Goal: Task Accomplishment & Management: Complete application form

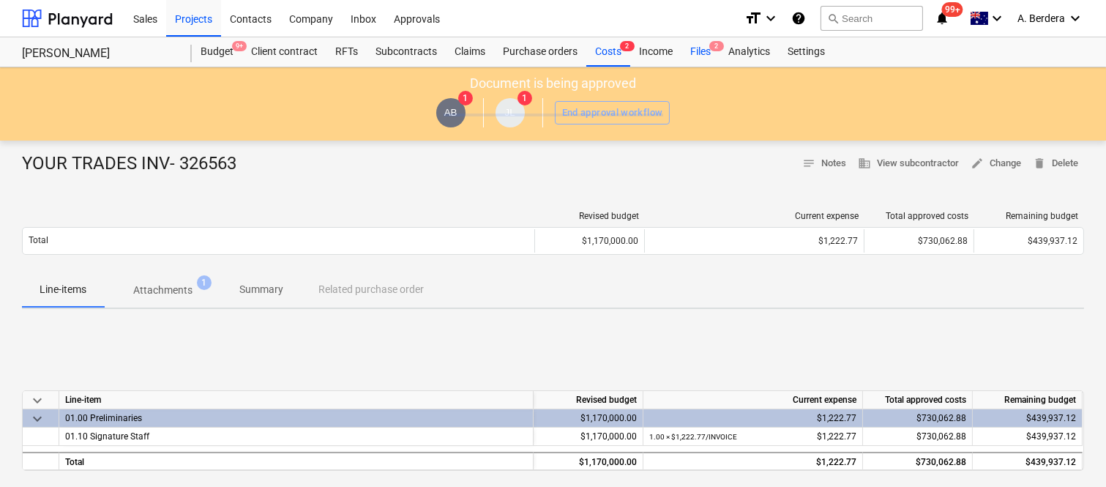
drag, startPoint x: 0, startPoint y: 0, endPoint x: 696, endPoint y: 48, distance: 698.1
click at [696, 48] on div "Files 2" at bounding box center [701, 51] width 38 height 29
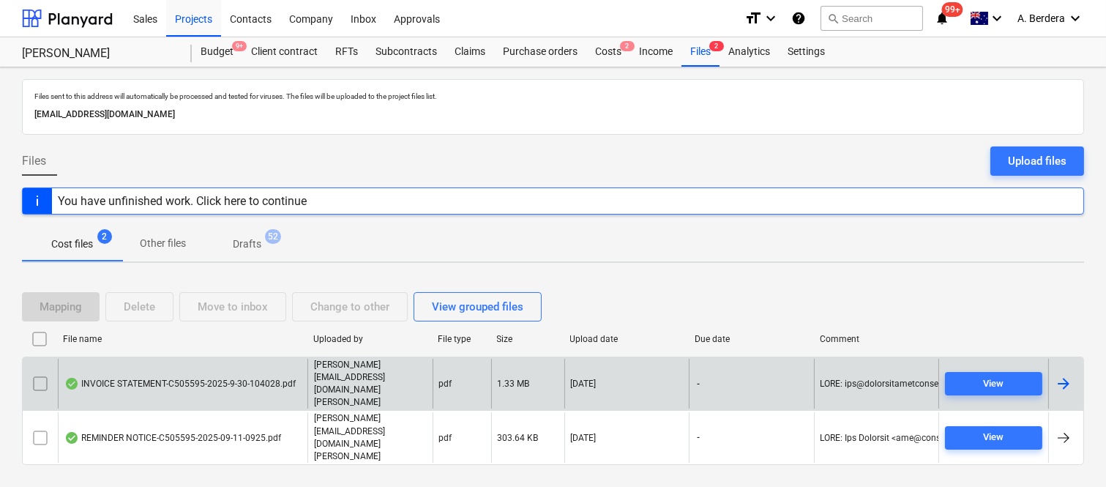
click at [236, 390] on div "INVOICE STATEMENT-C505595-2025-9-30-104028.pdf" at bounding box center [179, 384] width 231 height 12
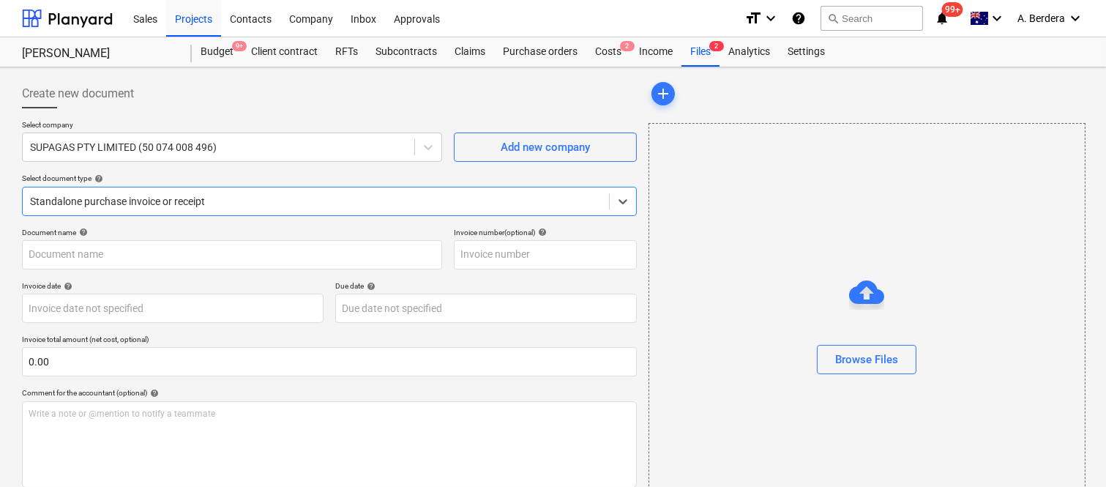
click at [346, 196] on div at bounding box center [316, 201] width 572 height 15
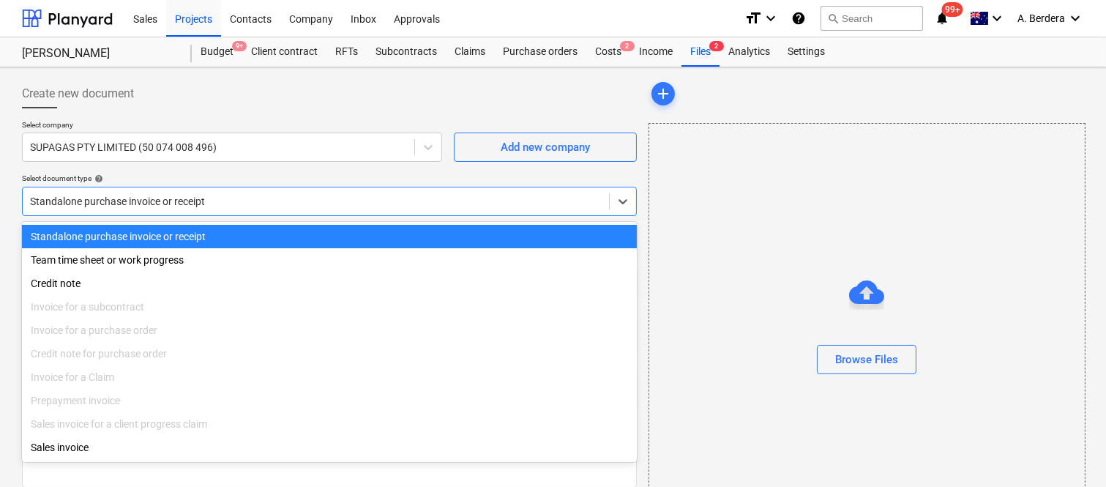
type input "C505595"
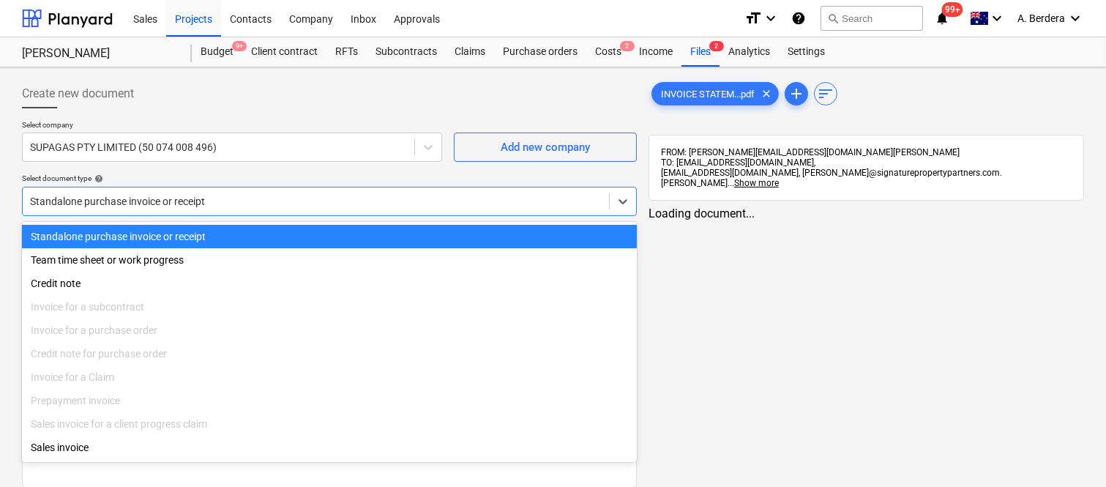
click at [368, 230] on div "Standalone purchase invoice or receipt" at bounding box center [329, 236] width 615 height 23
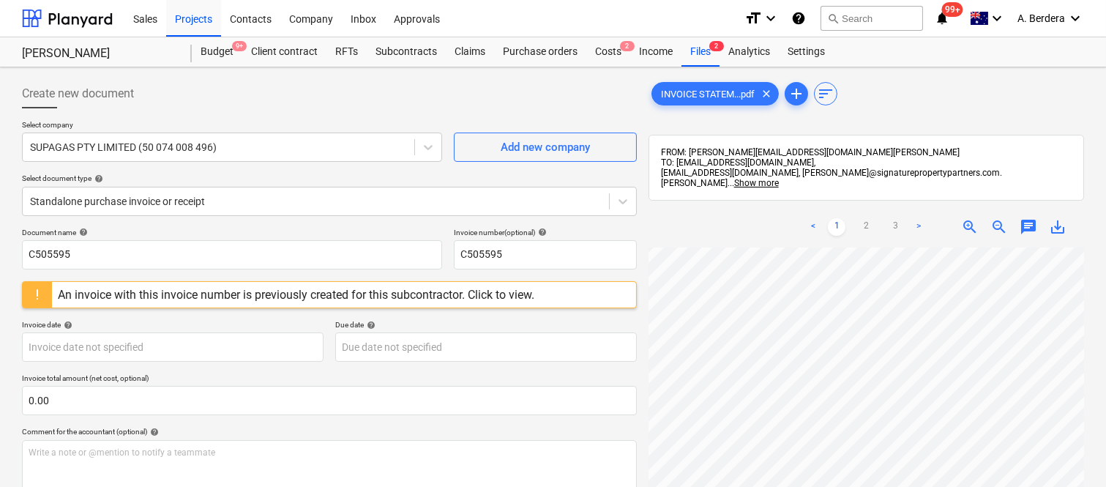
scroll to position [51, 0]
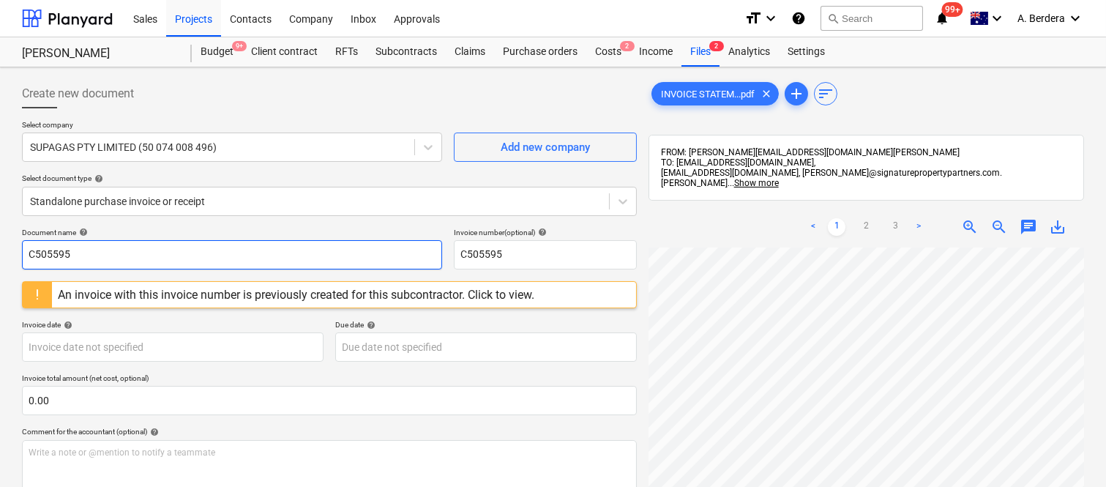
click at [239, 244] on input "C505595" at bounding box center [232, 254] width 420 height 29
click at [24, 251] on input "C505595-9-2025" at bounding box center [232, 254] width 420 height 29
type input "C505595-9-2025"
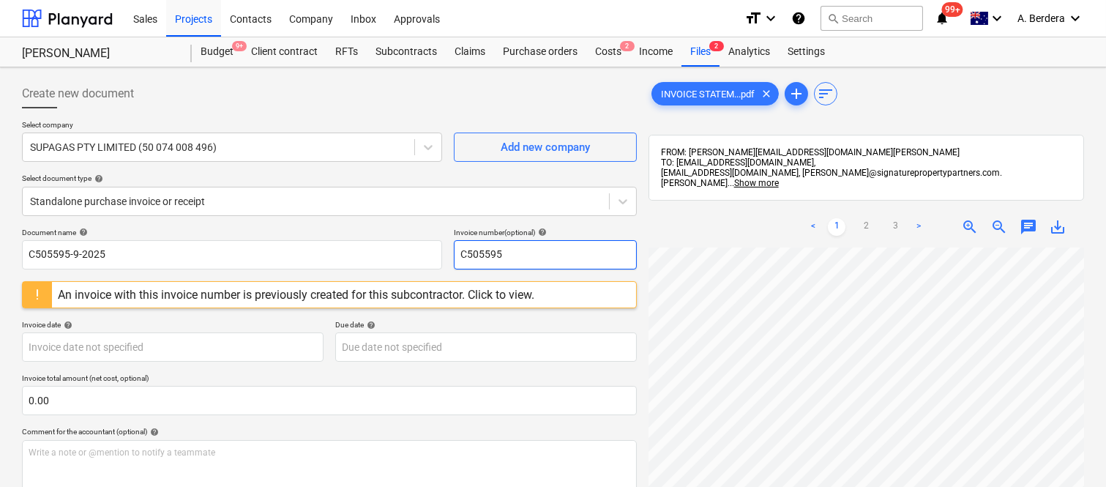
click at [523, 252] on input "C505595" at bounding box center [545, 254] width 183 height 29
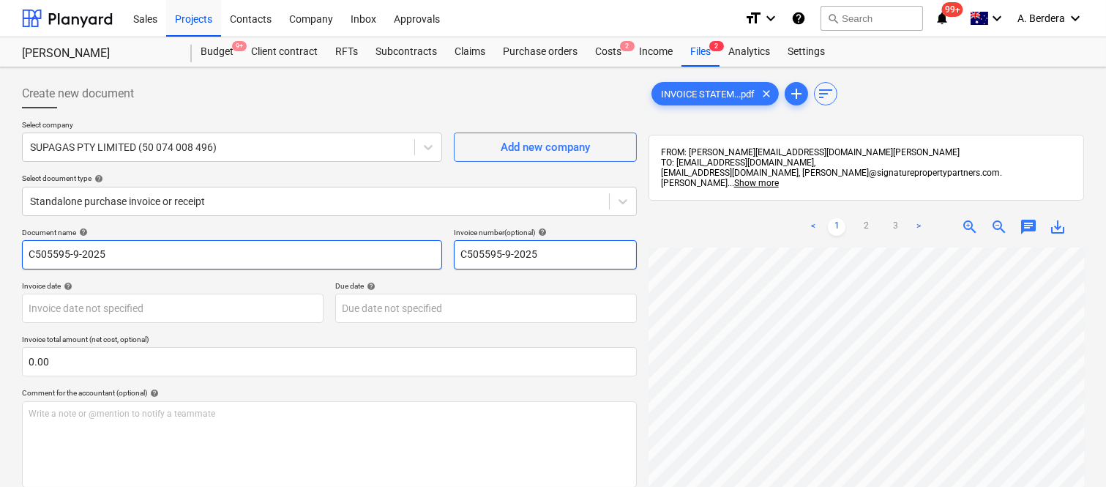
type input "C505595-9-2025"
click at [24, 250] on input "C505595-9-2025" at bounding box center [232, 254] width 420 height 29
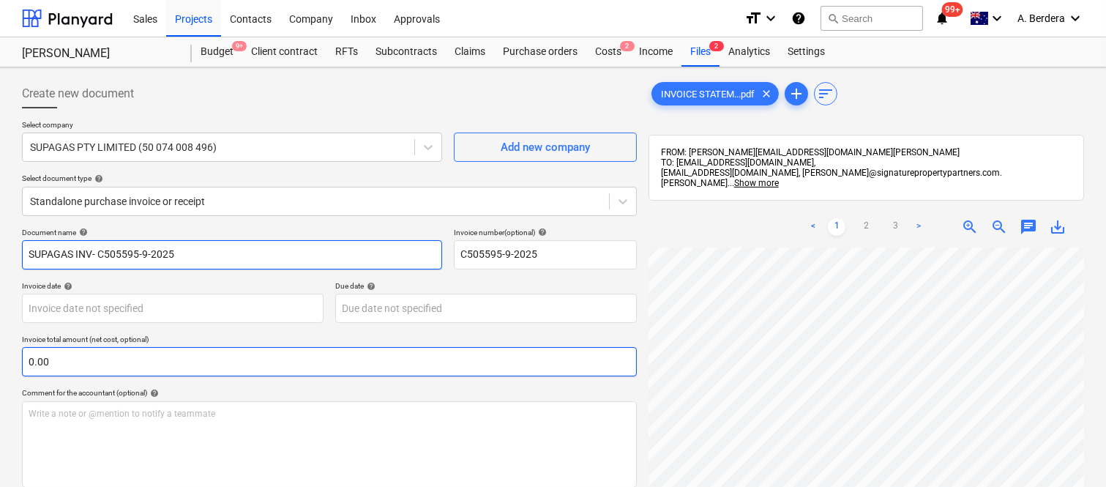
type input "SUPAGAS INV- C505595-9-2025"
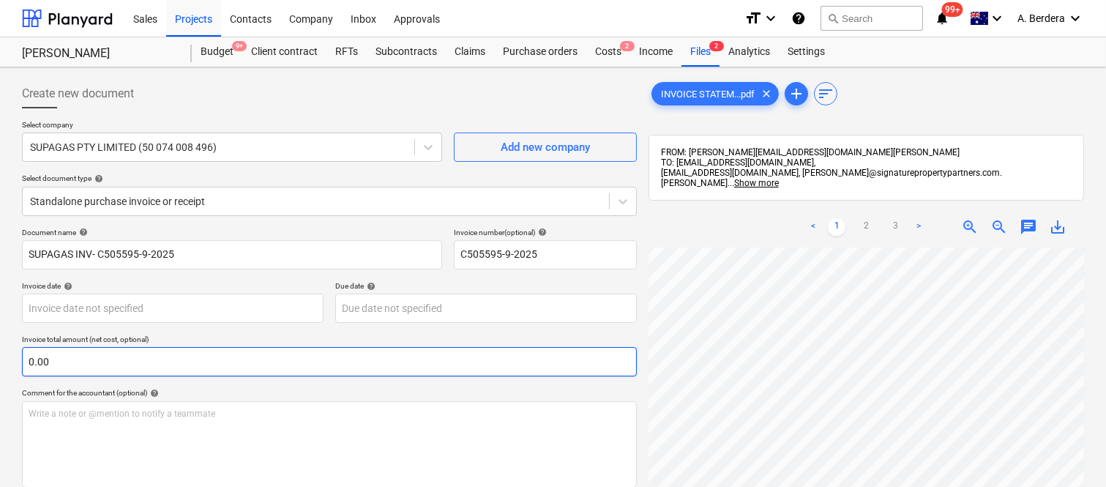
scroll to position [68, 116]
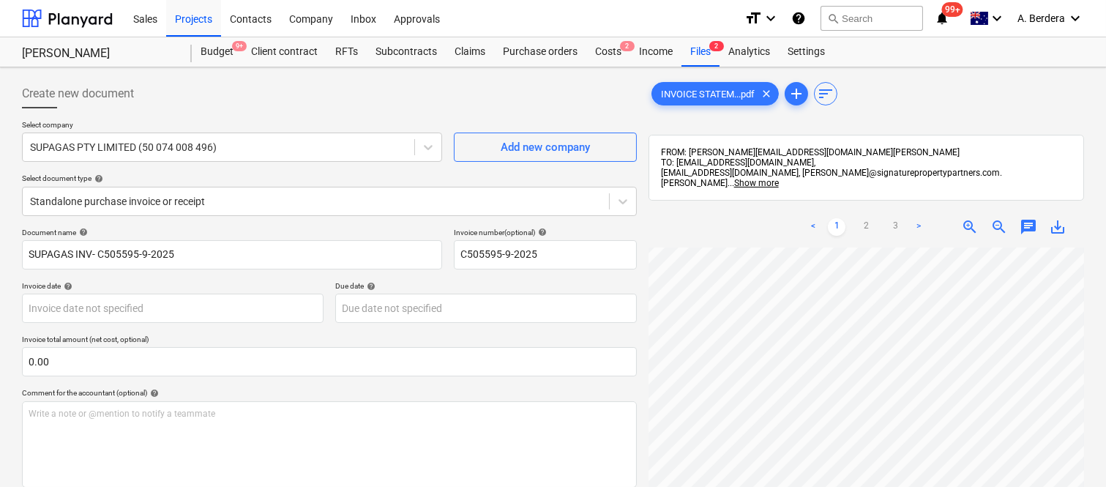
click at [1001, 218] on span "zoom_out" at bounding box center [1000, 227] width 18 height 18
click at [237, 302] on body "Sales Projects Contacts Company Inbox Approvals format_size keyboard_arrow_down…" at bounding box center [553, 243] width 1106 height 487
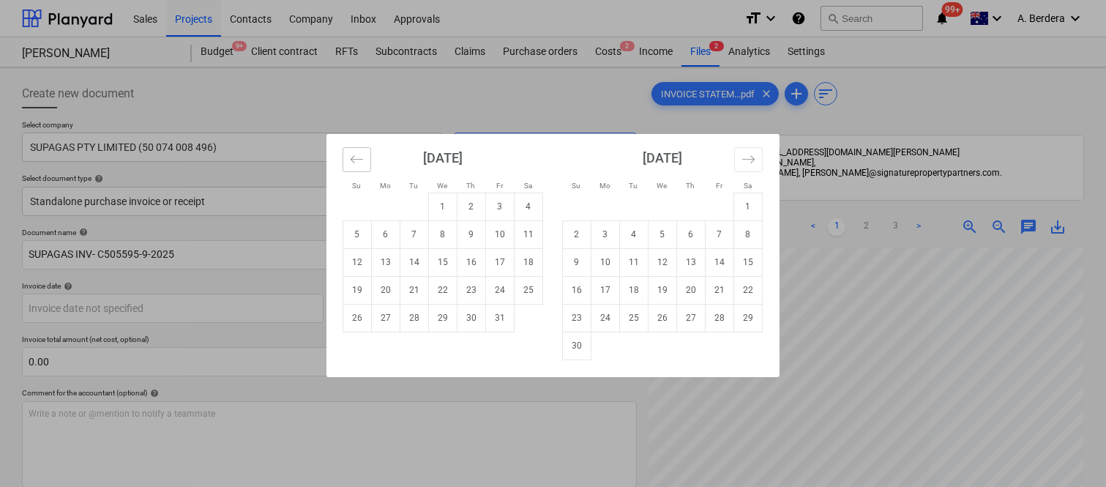
click at [351, 160] on icon "Move backward to switch to the previous month." at bounding box center [357, 159] width 14 height 14
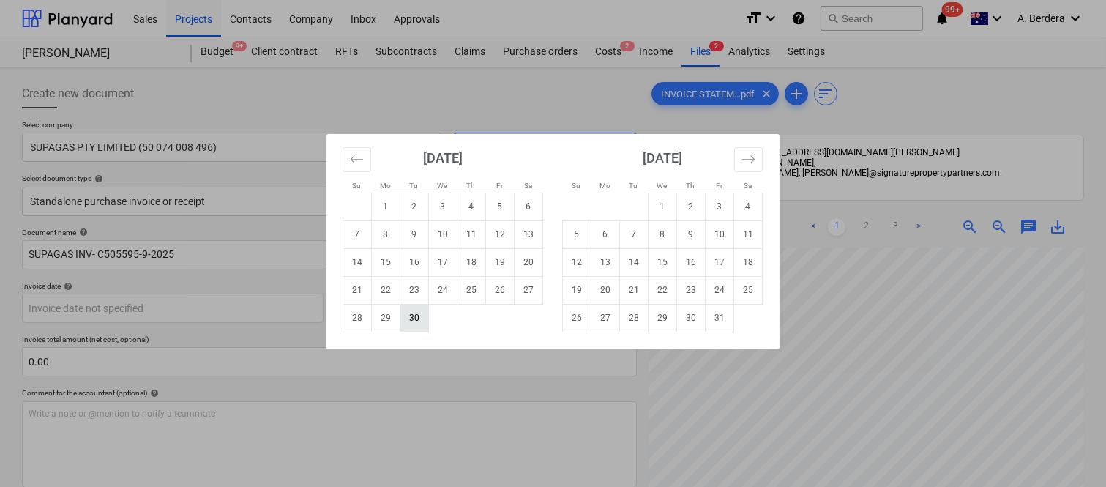
click at [412, 320] on td "30" at bounding box center [415, 318] width 29 height 28
type input "[DATE]"
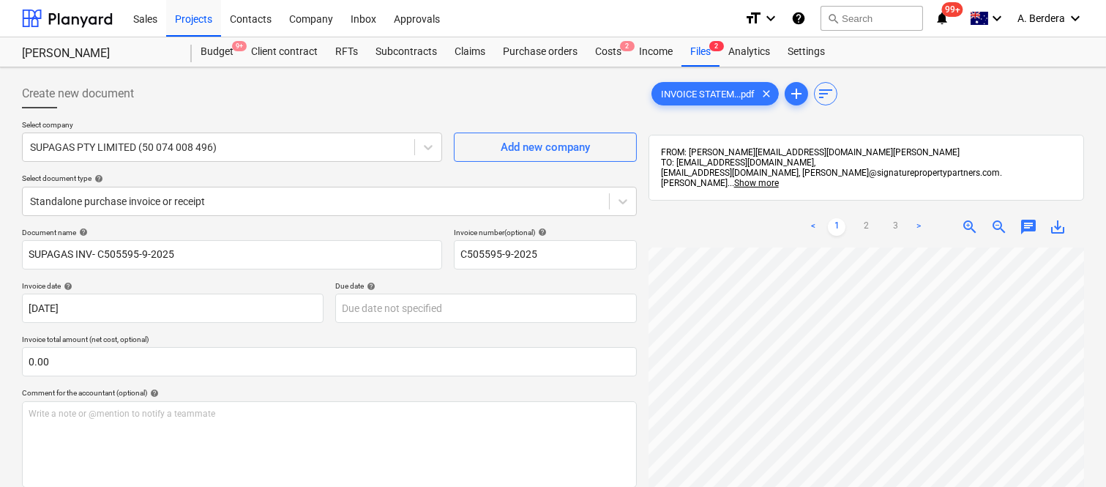
scroll to position [180, 0]
click at [968, 218] on span "zoom_in" at bounding box center [970, 227] width 18 height 18
click at [537, 313] on body "Sales Projects Contacts Company Inbox Approvals format_size keyboard_arrow_down…" at bounding box center [553, 243] width 1106 height 487
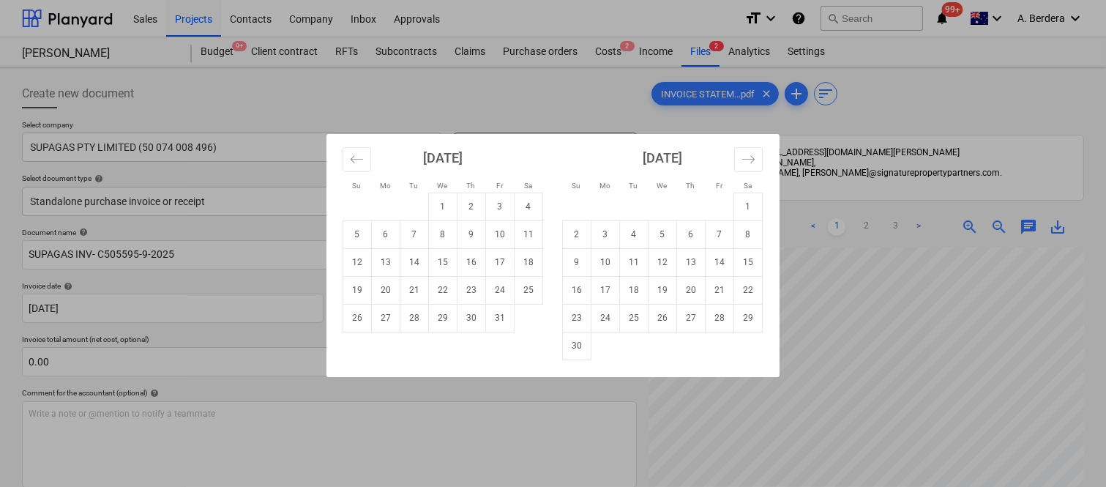
click at [496, 322] on td "31" at bounding box center [500, 318] width 29 height 28
type input "[DATE]"
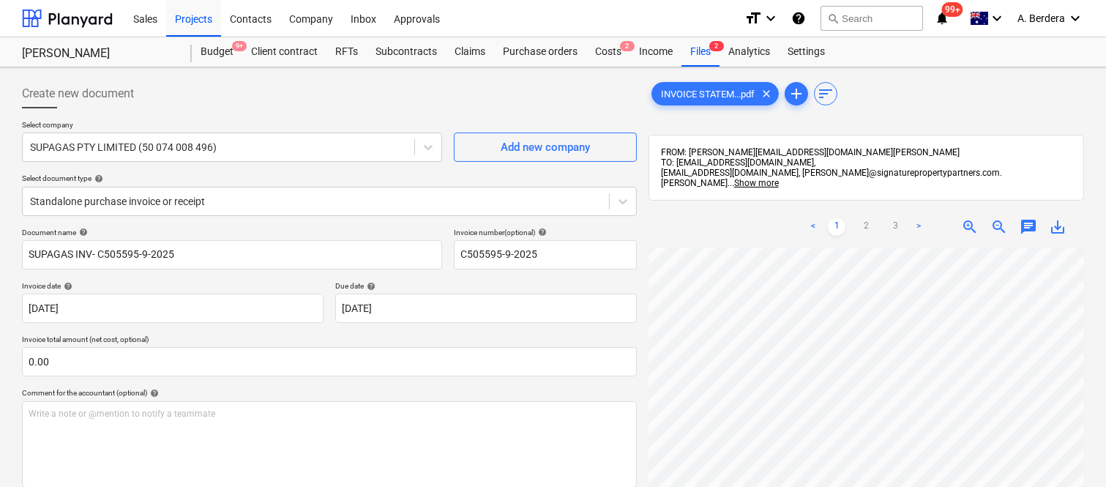
scroll to position [256, 116]
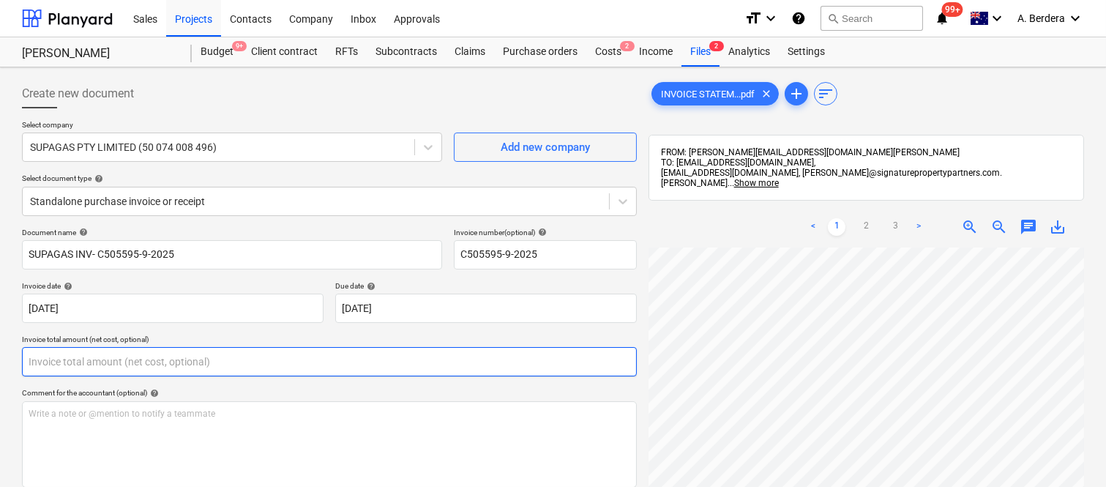
click at [151, 357] on input "text" at bounding box center [329, 361] width 615 height 29
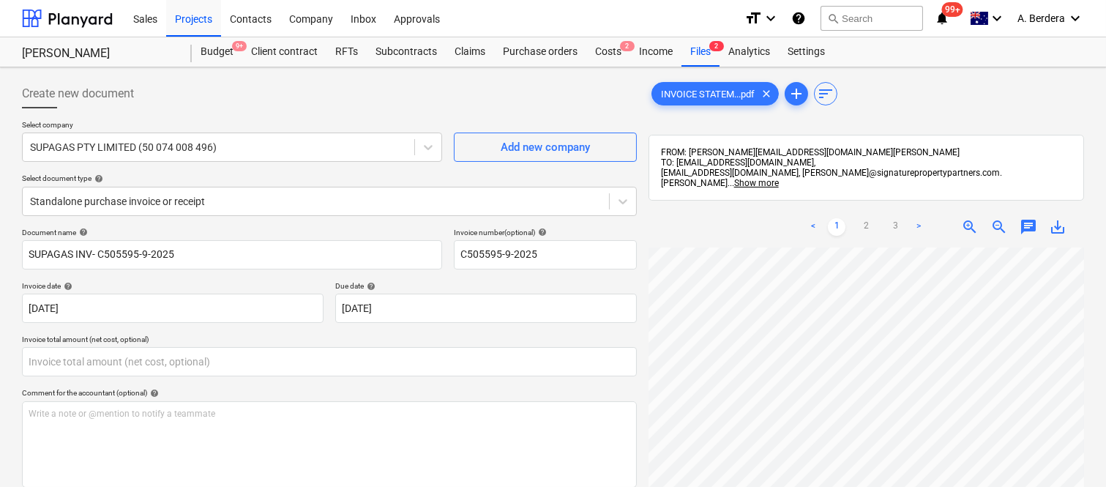
type input "0.00"
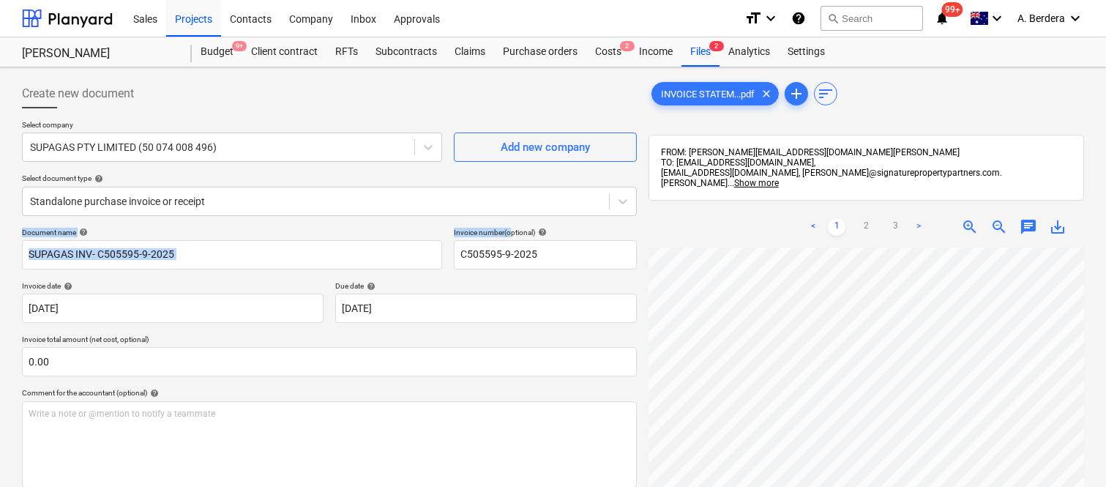
drag, startPoint x: 508, startPoint y: 235, endPoint x: 242, endPoint y: 220, distance: 267.0
click at [242, 220] on div "Create new document Select company SUPAGAS PTY LIMITED (50 074 008 496) Add new…" at bounding box center [329, 345] width 615 height 532
click at [242, 220] on div "Select company SUPAGAS PTY LIMITED (50 074 008 496) Add new company Select docu…" at bounding box center [329, 174] width 615 height 108
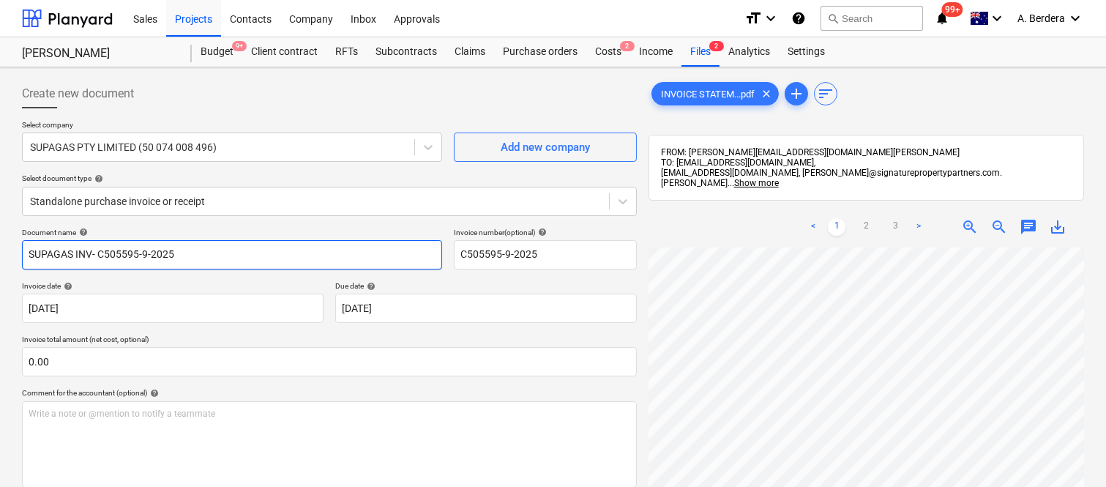
click at [93, 254] on input "SUPAGAS INV- C505595-9-2025" at bounding box center [232, 254] width 420 height 29
type input "SUPAGAS INVOICE- C505595-9-2025"
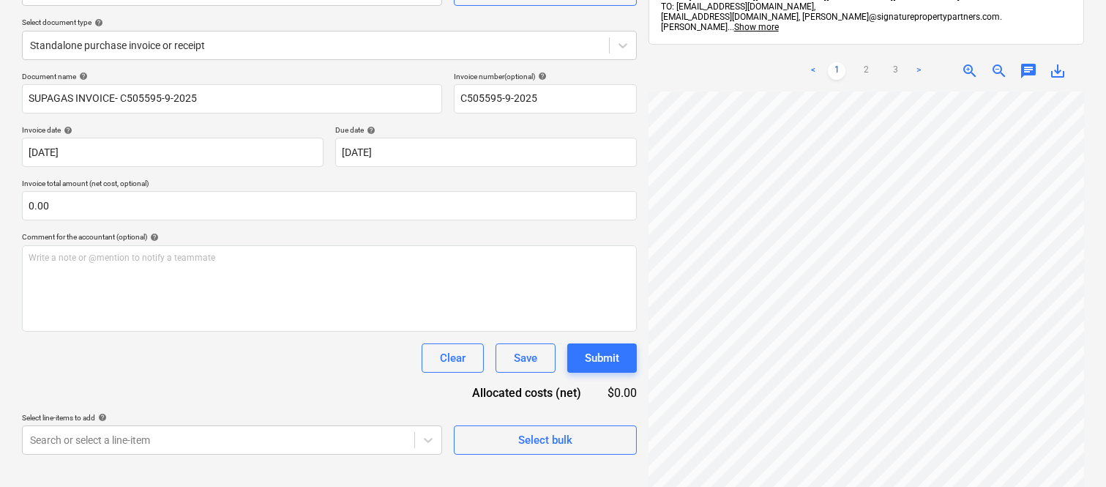
scroll to position [209, 0]
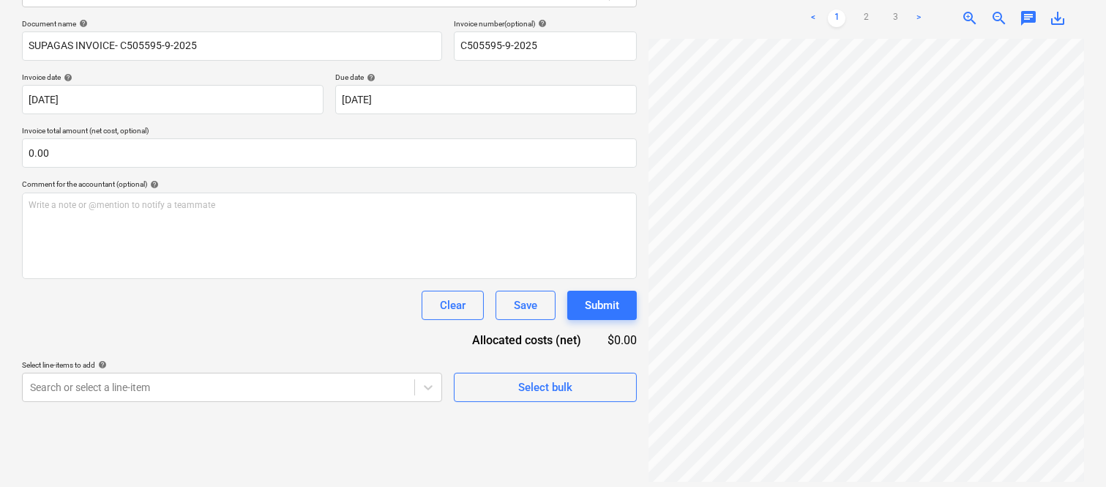
click at [1104, 114] on div "Create new document Select company SUPAGAS PTY LIMITED (50 074 008 496) Add new…" at bounding box center [553, 178] width 1106 height 638
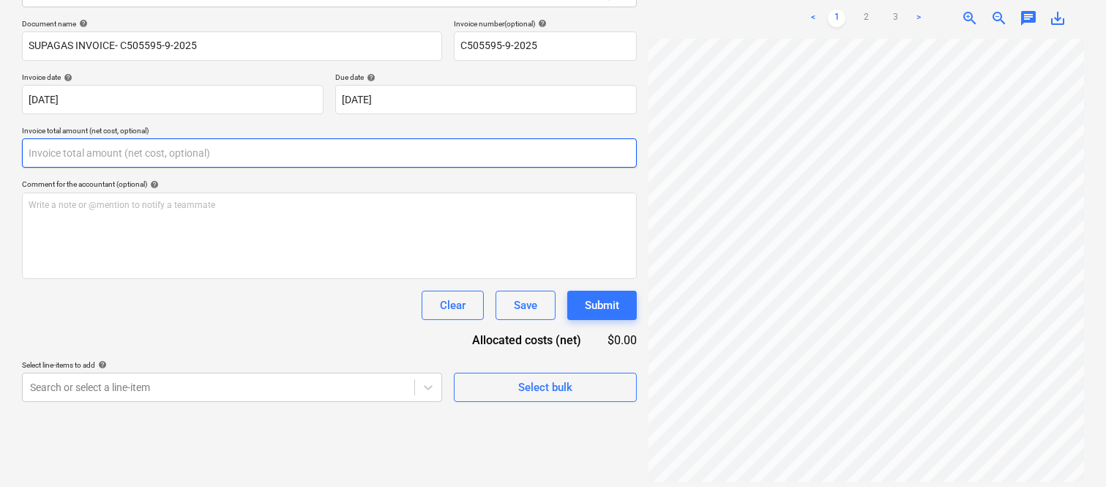
click at [231, 144] on input "text" at bounding box center [329, 152] width 615 height 29
paste input "395.68"
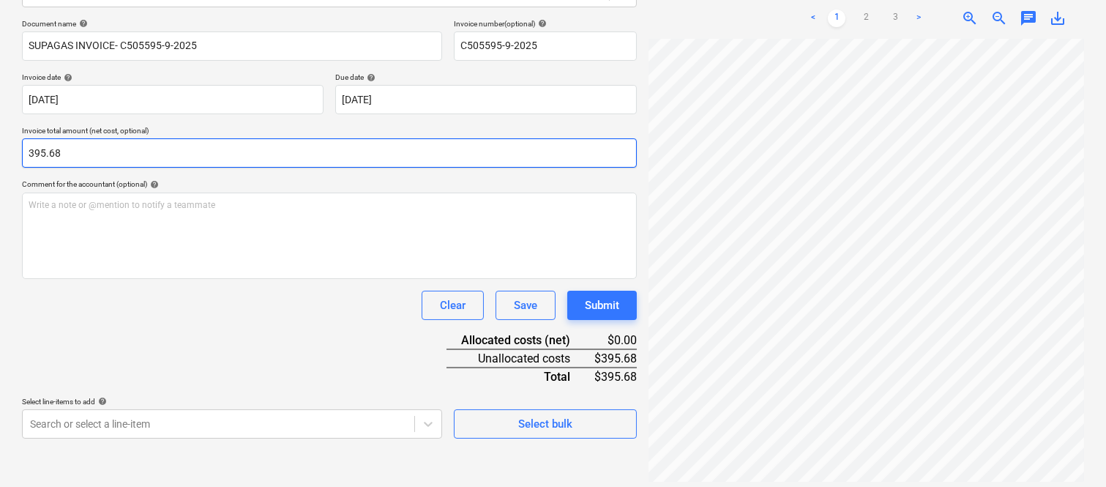
type input "395.68"
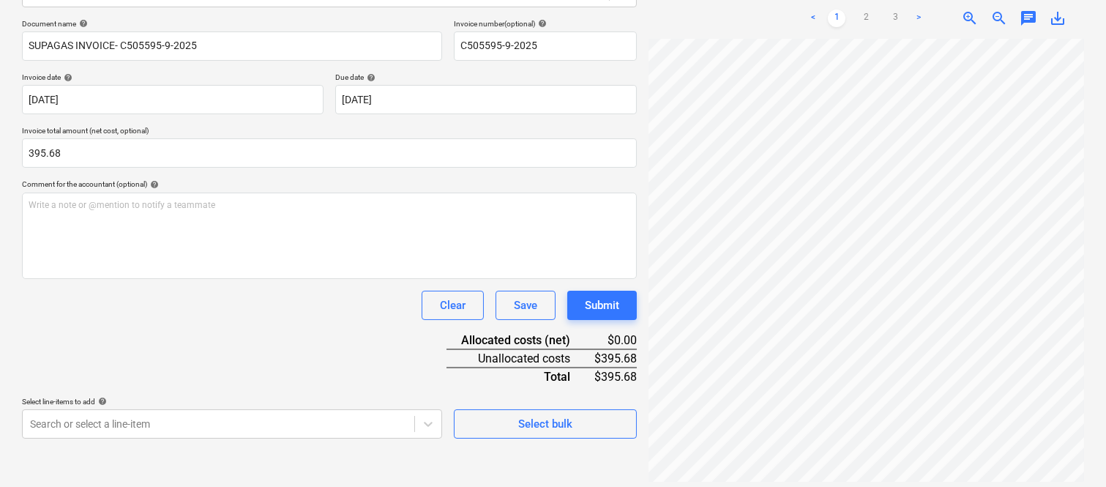
click at [210, 308] on div "Clear Save Submit" at bounding box center [329, 305] width 615 height 29
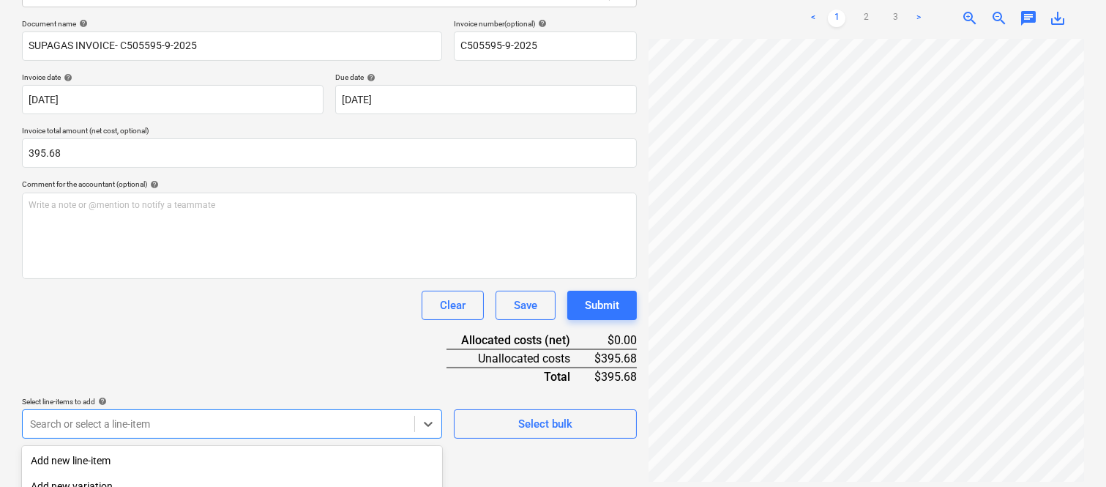
click at [228, 278] on body "Sales Projects Contacts Company Inbox Approvals format_size keyboard_arrow_down…" at bounding box center [553, 34] width 1106 height 487
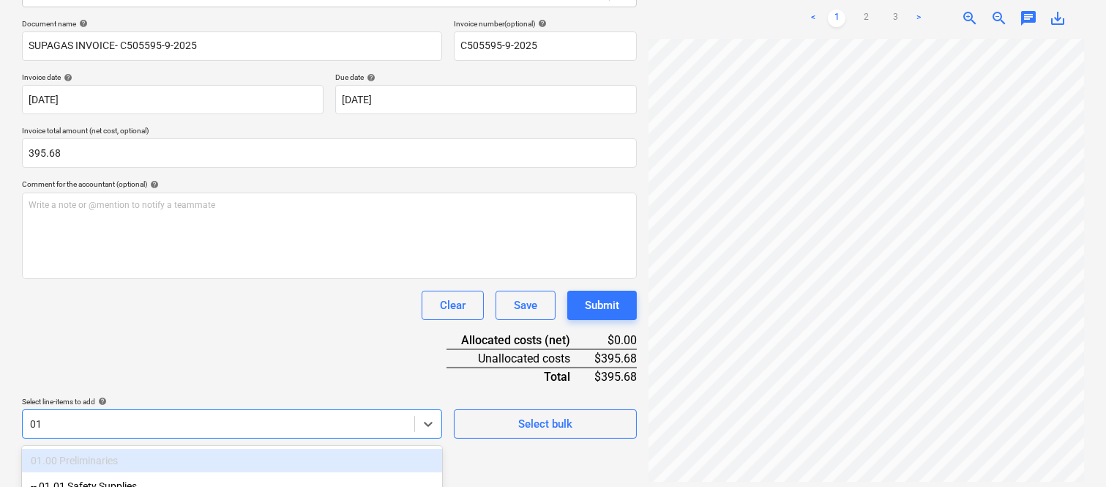
scroll to position [390, 0]
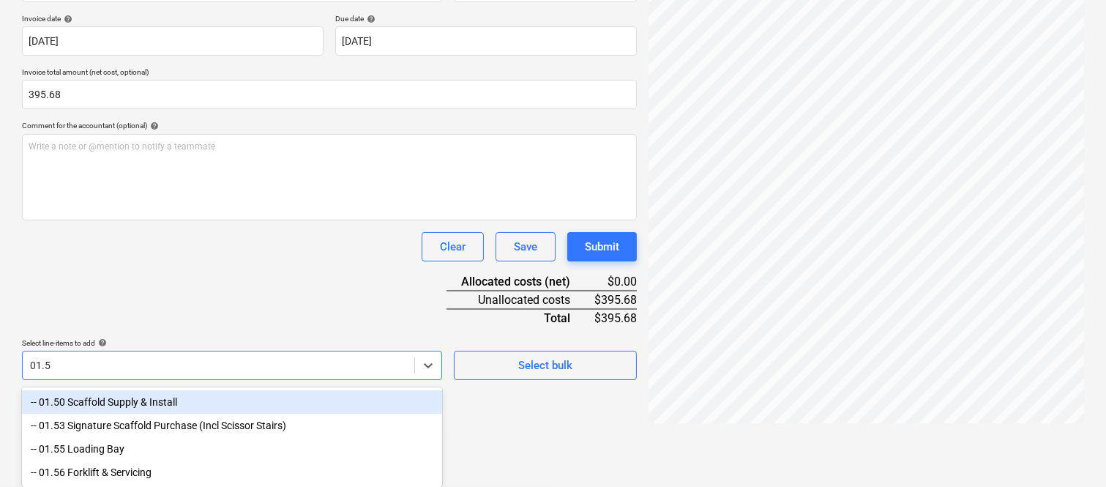
type input "01.56"
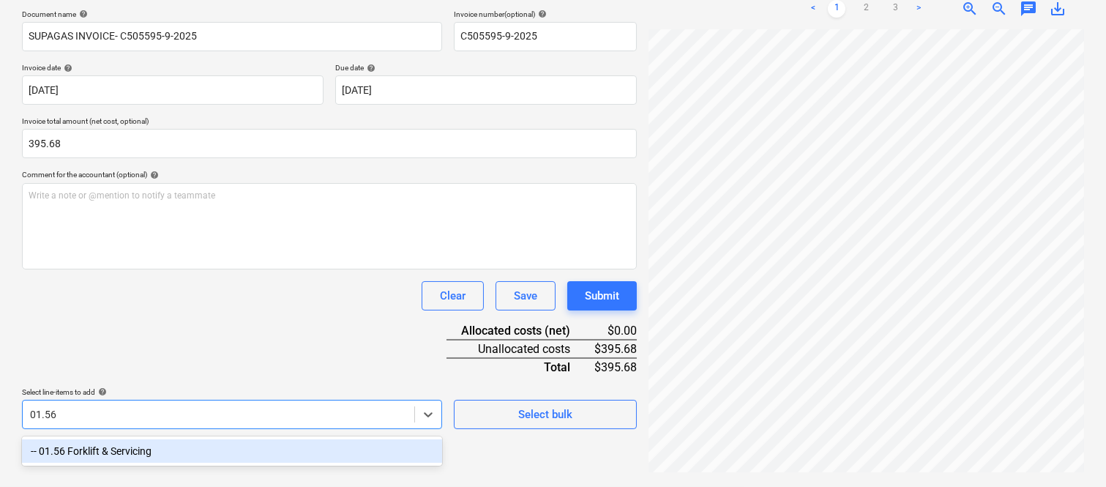
scroll to position [209, 0]
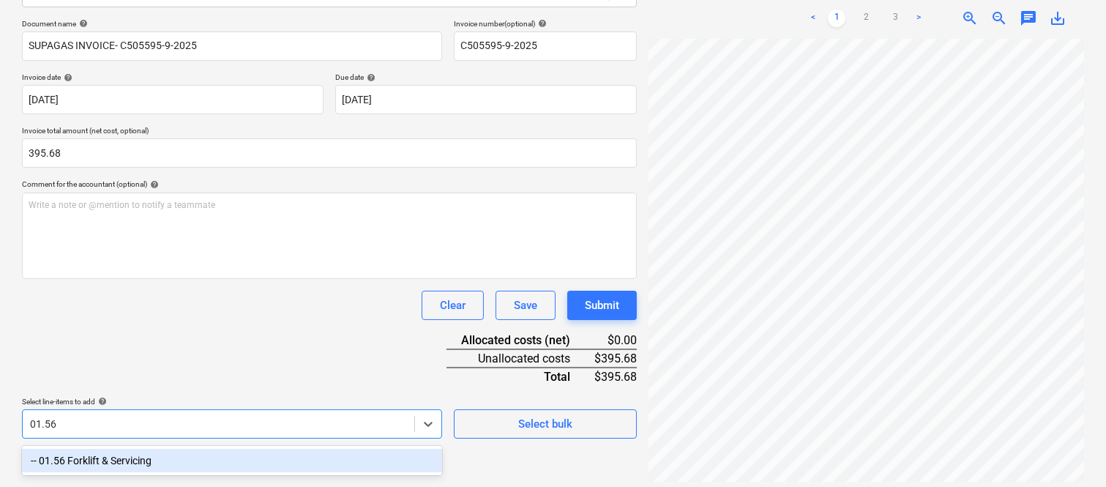
click at [180, 461] on div "-- 01.56 Forklift & Servicing" at bounding box center [232, 460] width 420 height 23
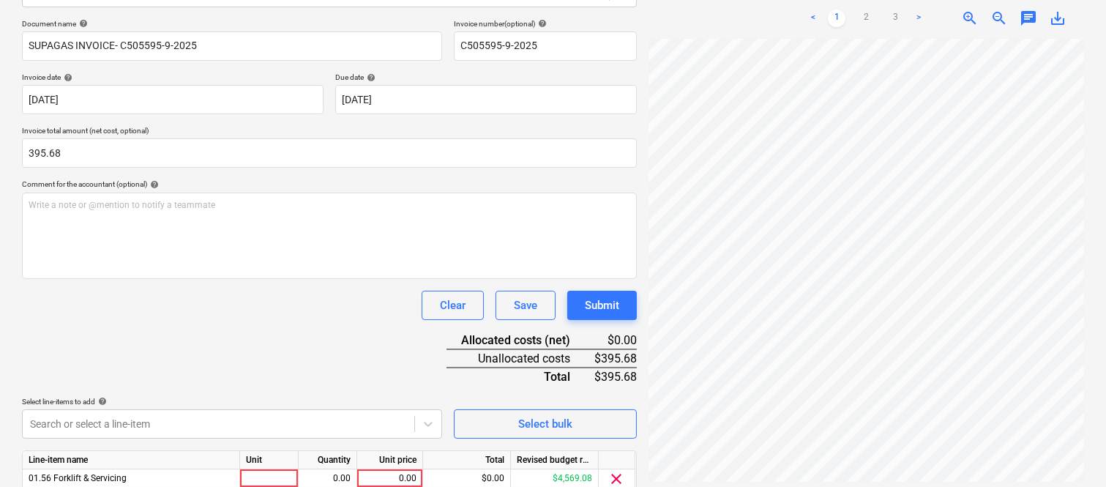
click at [156, 332] on div "Document name help SUPAGAS INVOICE- C505595-9-2025 Invoice number (optional) he…" at bounding box center [329, 277] width 615 height 516
click at [691, 0] on html "Sales Projects Contacts Company Inbox Approvals format_size keyboard_arrow_down…" at bounding box center [553, 34] width 1106 height 487
click at [228, 369] on div "Document name help SUPAGAS INVOICE- C505595-9-2025 Invoice number (optional) he…" at bounding box center [329, 277] width 615 height 516
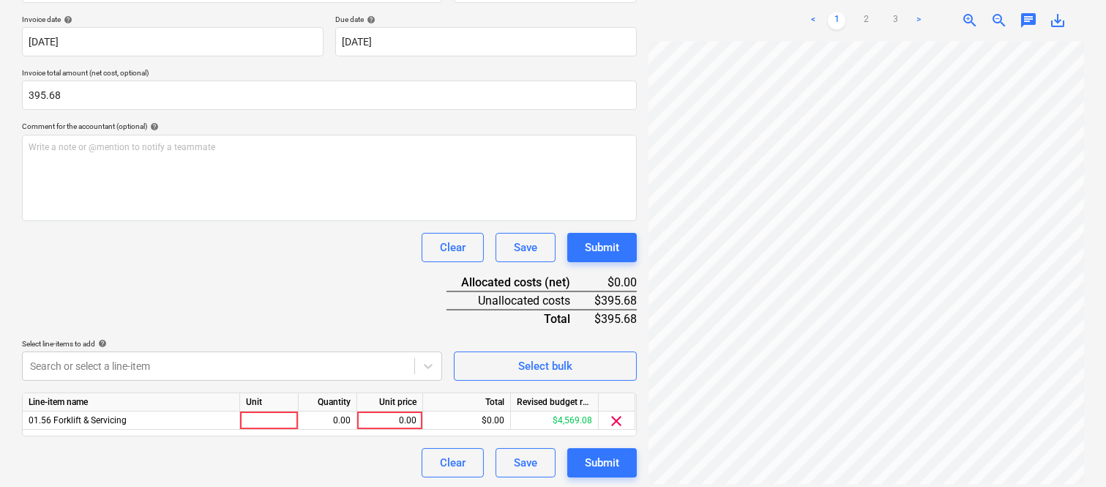
scroll to position [269, 0]
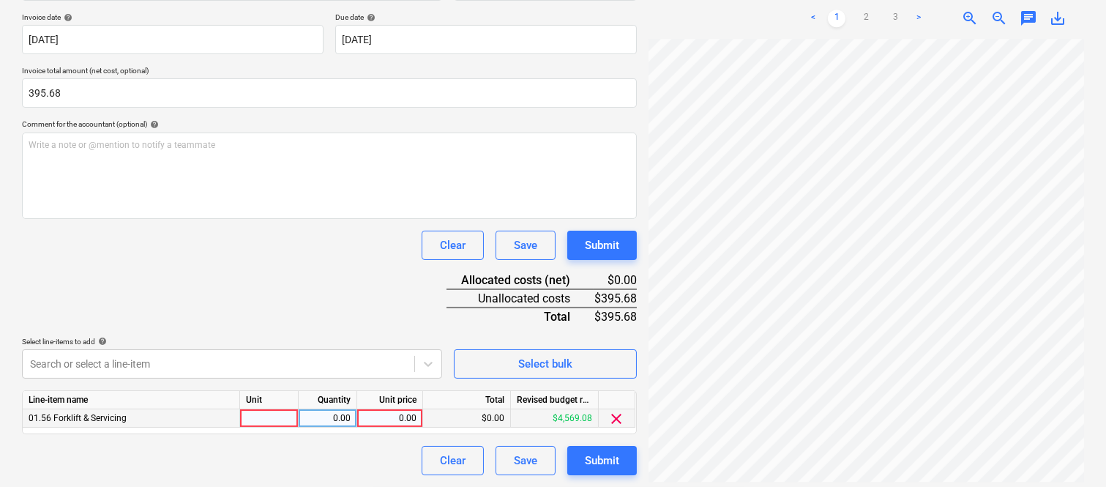
click at [267, 414] on div at bounding box center [269, 418] width 59 height 18
type input "INVOICE"
click at [322, 419] on div "0.00" at bounding box center [328, 418] width 46 height 18
type input "1"
click at [392, 415] on div "0.00" at bounding box center [389, 418] width 53 height 18
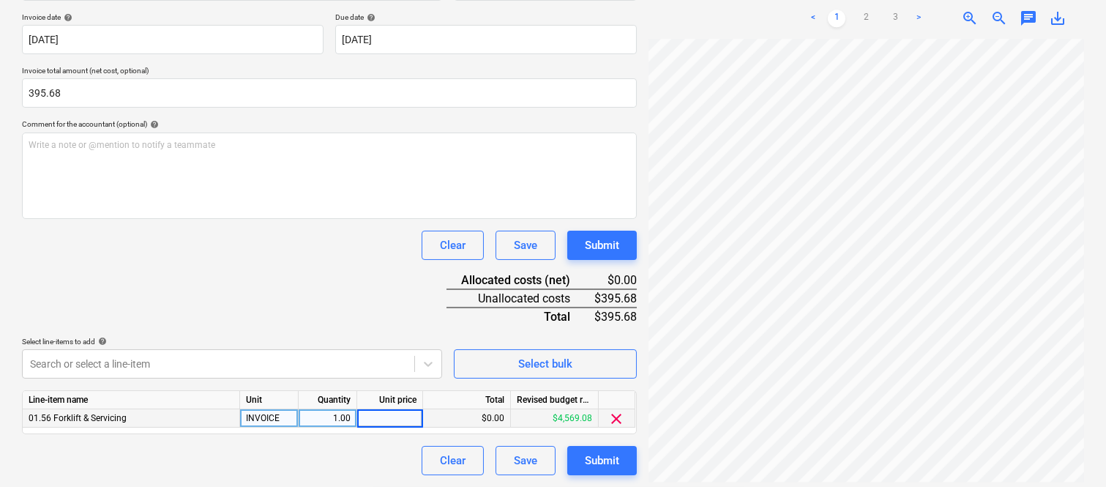
type input "395.68"
click at [338, 308] on div "Document name help SUPAGAS INVOICE- C505595-9-2025 Invoice number (optional) he…" at bounding box center [329, 217] width 615 height 516
click at [1102, 133] on div "Create new document Select company SUPAGAS PTY LIMITED (50 074 008 496) Add new…" at bounding box center [553, 143] width 1106 height 688
click at [604, 458] on div "Submit" at bounding box center [602, 460] width 34 height 19
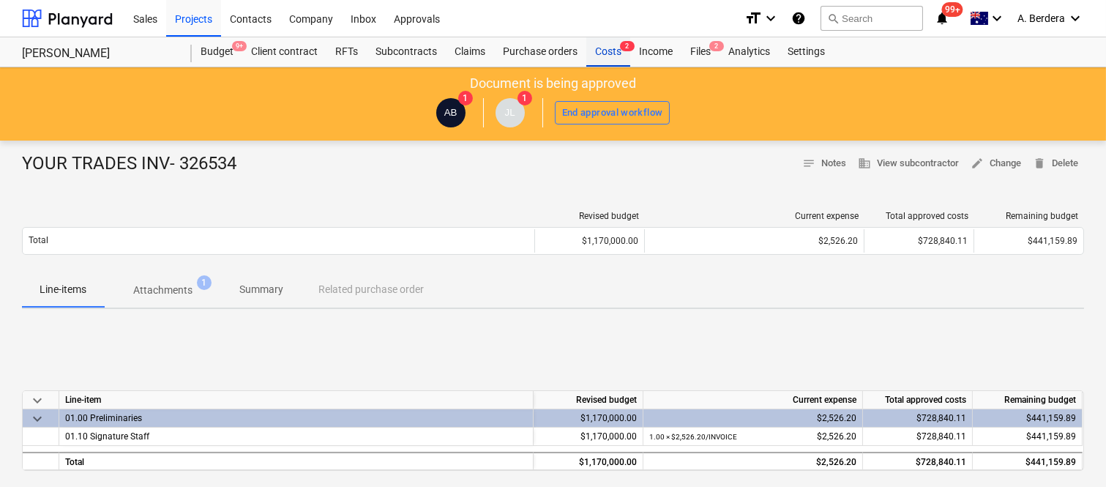
click at [615, 48] on div "Costs 2" at bounding box center [609, 51] width 44 height 29
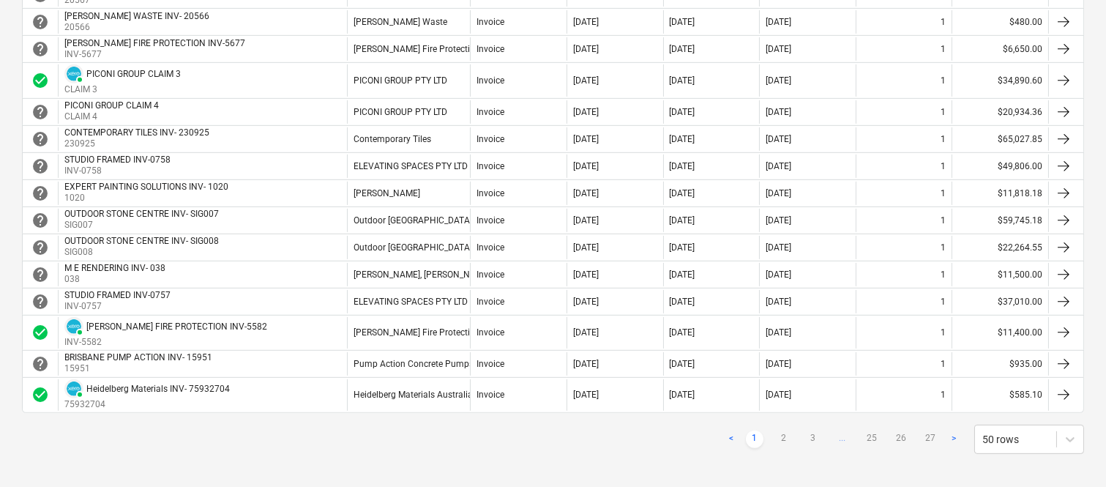
scroll to position [1269, 0]
click at [782, 439] on link "2" at bounding box center [784, 438] width 18 height 18
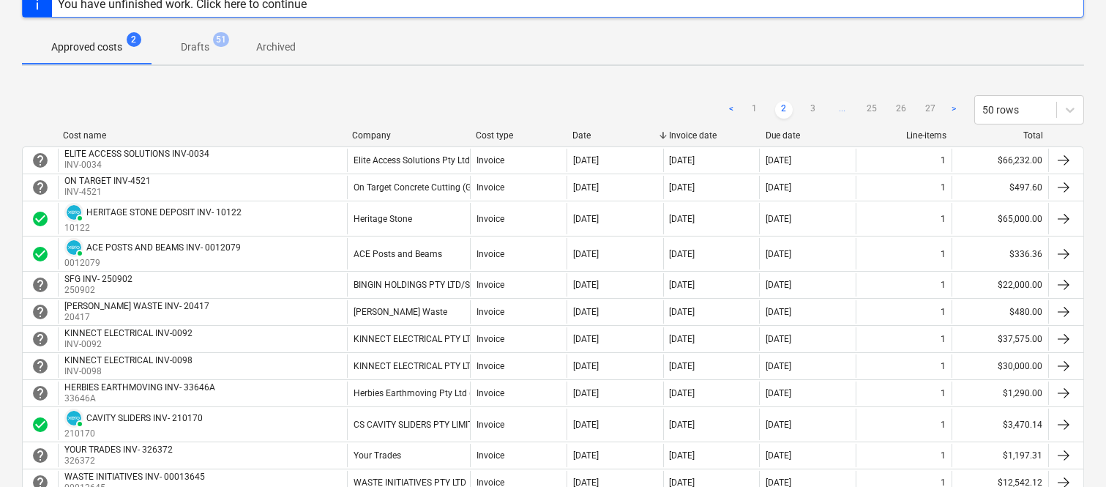
scroll to position [97, 0]
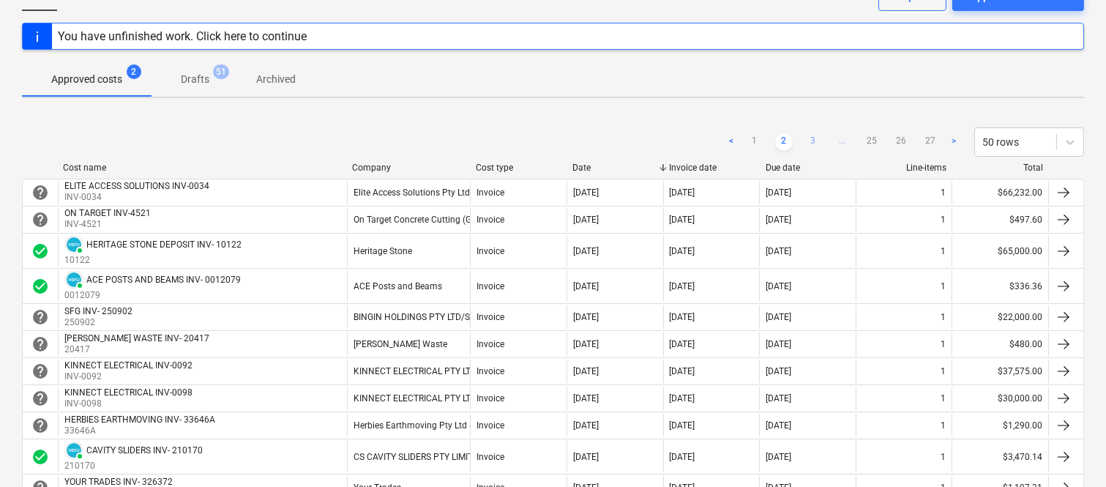
click at [806, 137] on link "3" at bounding box center [814, 142] width 18 height 18
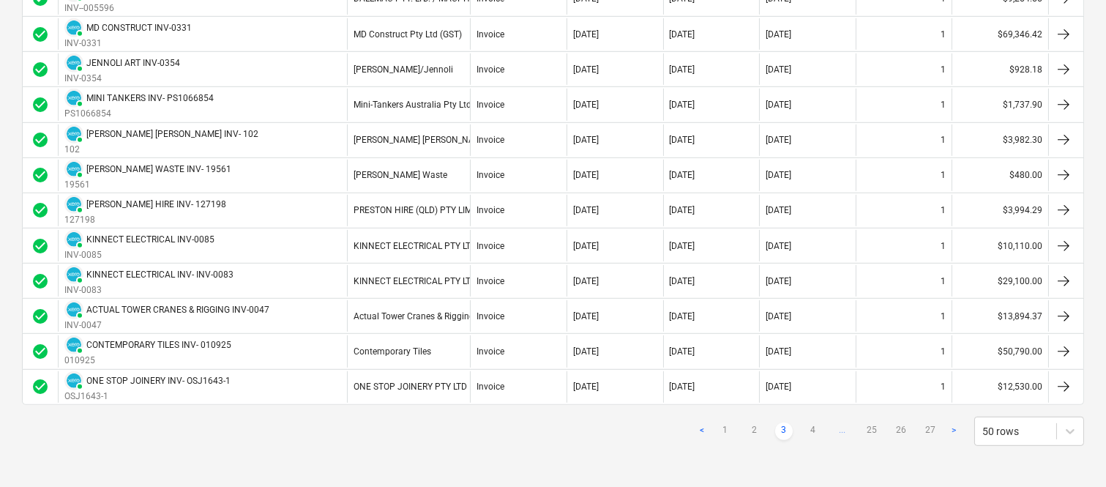
scroll to position [1532, 0]
click at [818, 426] on link "4" at bounding box center [814, 432] width 18 height 18
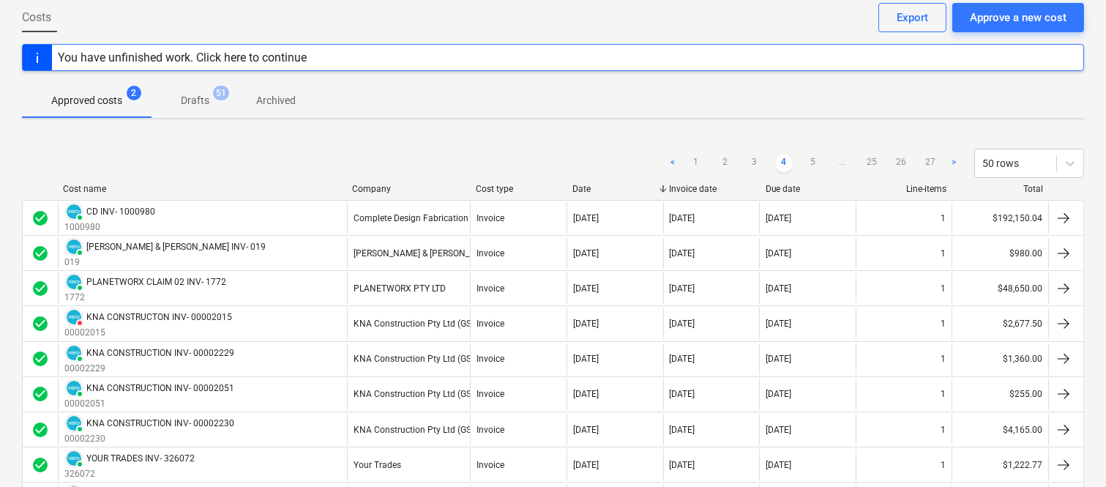
scroll to position [75, 0]
click at [816, 163] on link "5" at bounding box center [814, 164] width 18 height 18
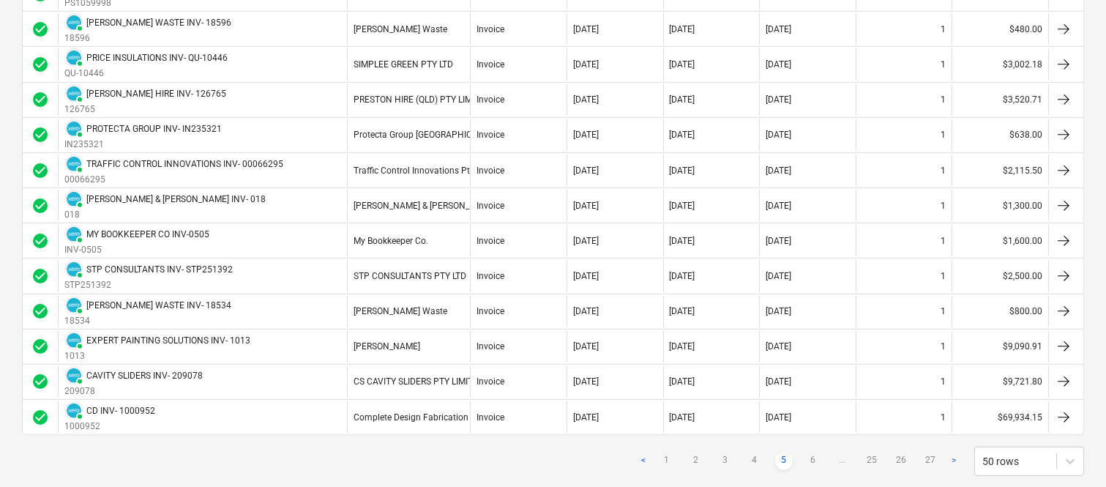
scroll to position [1605, 0]
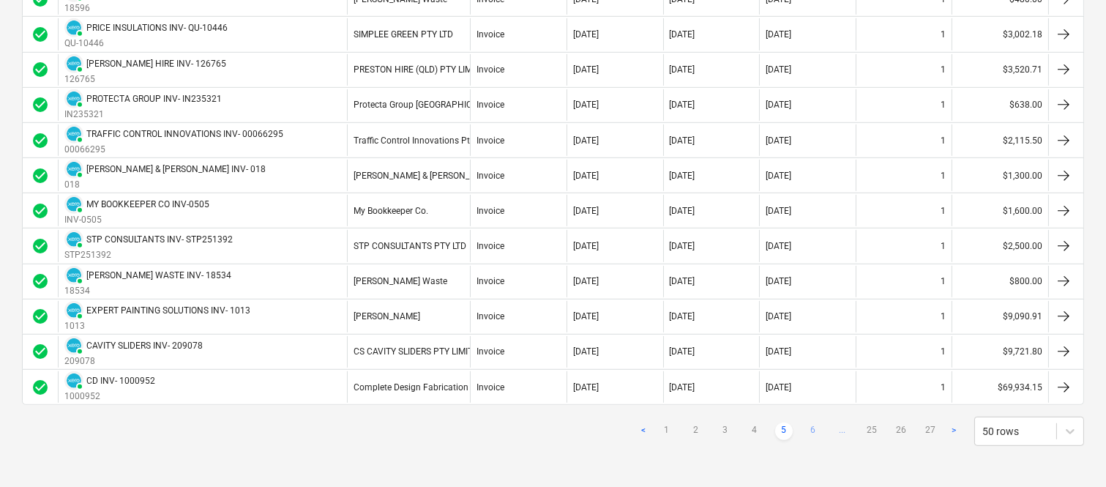
click at [810, 426] on link "6" at bounding box center [814, 432] width 18 height 18
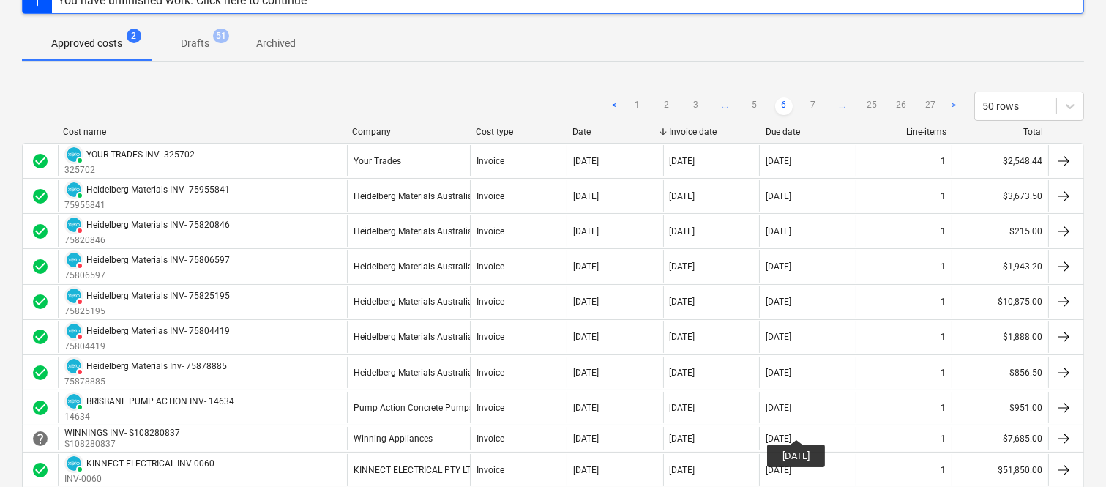
scroll to position [133, 0]
click at [808, 105] on link "7" at bounding box center [814, 107] width 18 height 18
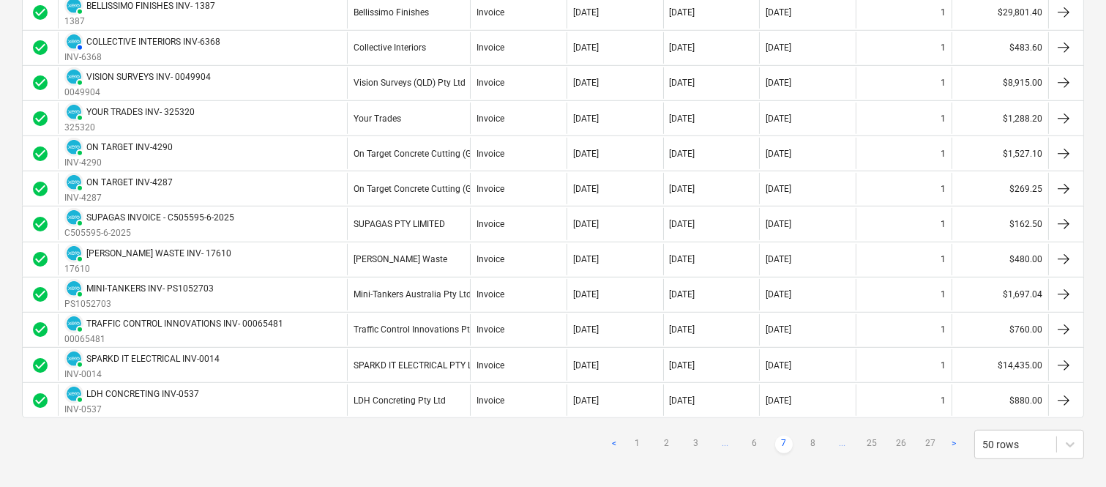
scroll to position [1613, 0]
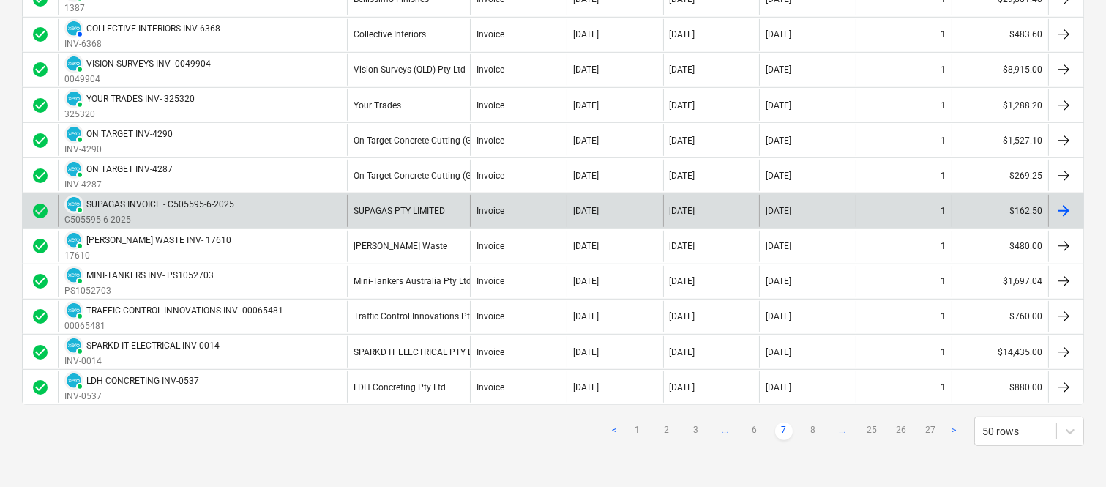
click at [294, 210] on div "PAID SUPAGAS INVOICE - C505595-6-2025 C505595-6-2025" at bounding box center [202, 210] width 289 height 31
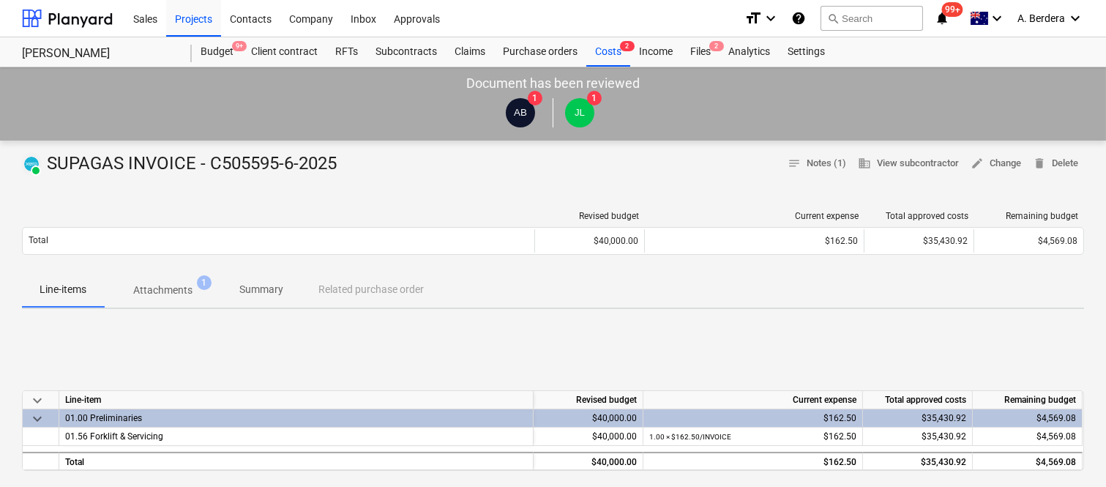
click at [162, 294] on p "Attachments" at bounding box center [162, 290] width 59 height 15
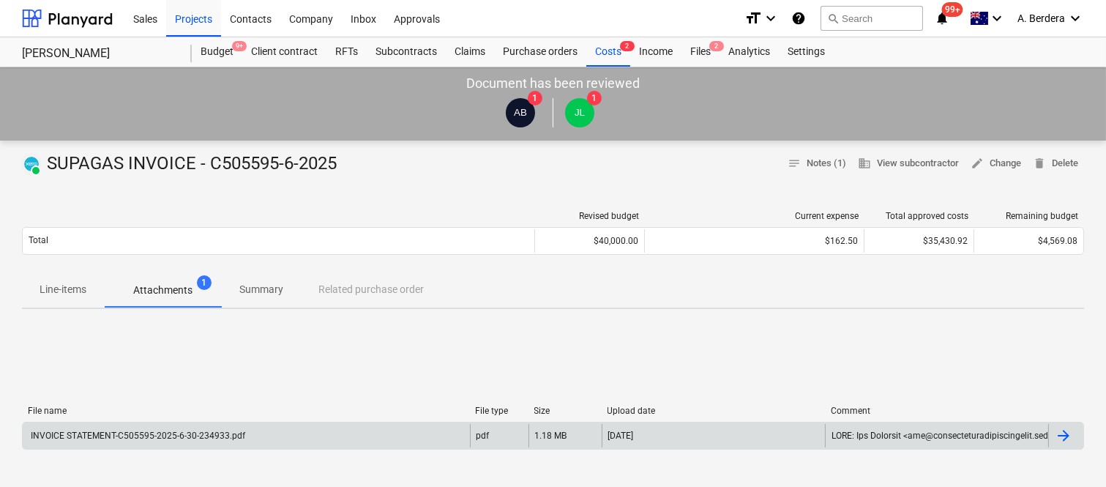
click at [339, 441] on div "INVOICE STATEMENT-C505595-2025-6-30-234933.pdf" at bounding box center [246, 435] width 447 height 23
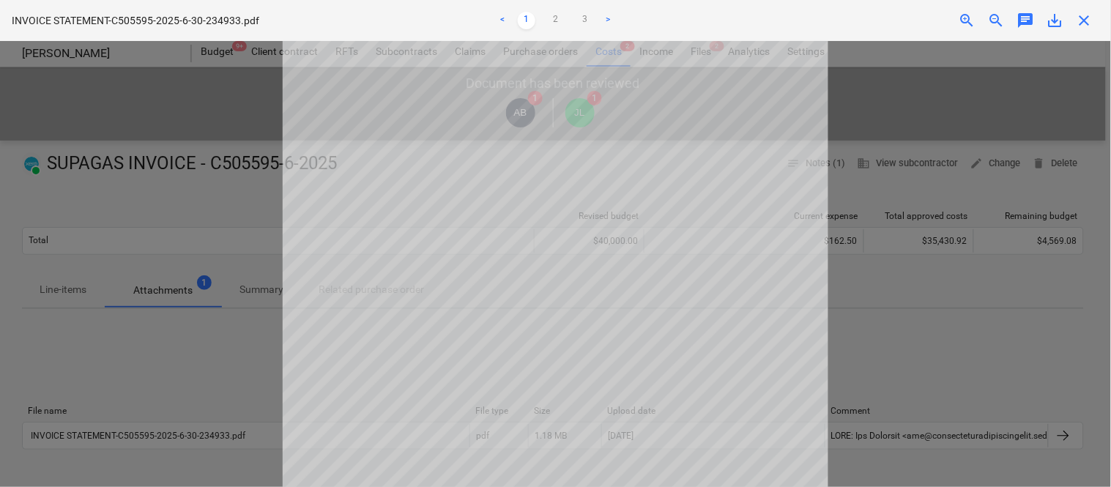
click at [1084, 24] on div "Project fetching failed" at bounding box center [905, 15] width 395 height 31
click at [1085, 18] on div "Project fetching failed" at bounding box center [905, 15] width 395 height 31
click at [1084, 22] on div "Project fetching failed" at bounding box center [905, 15] width 395 height 31
click at [1081, 18] on div "Project fetching failed" at bounding box center [905, 15] width 395 height 31
click at [1084, 21] on div "Project fetching failed" at bounding box center [905, 15] width 395 height 31
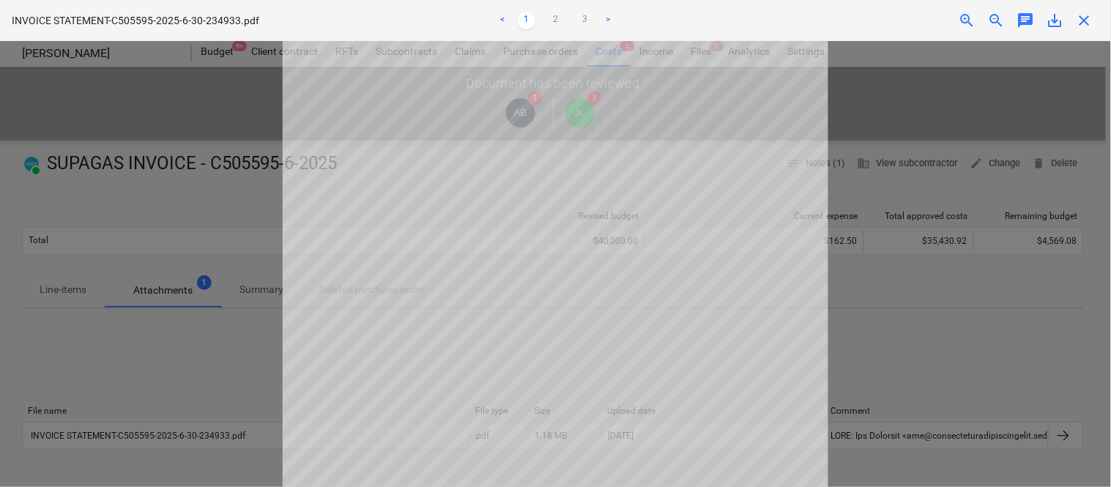
click at [1085, 16] on div "Project fetching failed" at bounding box center [905, 15] width 395 height 31
click at [1089, 19] on div "Project fetching failed" at bounding box center [905, 15] width 395 height 31
click at [1082, 13] on div "Project fetching failed" at bounding box center [905, 15] width 395 height 31
click at [1091, 19] on div "Project fetching failed" at bounding box center [905, 15] width 395 height 31
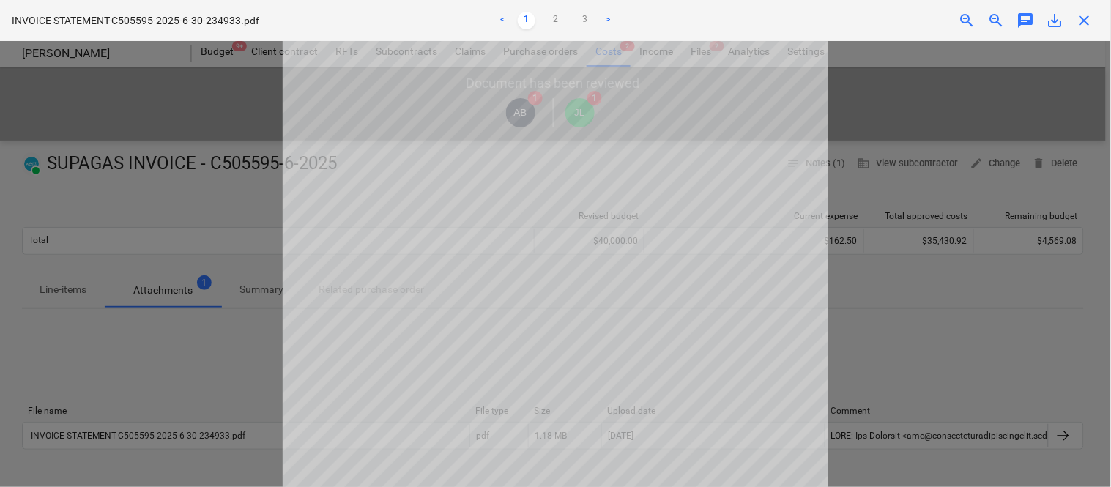
click at [1085, 22] on div "Project fetching failed" at bounding box center [905, 15] width 395 height 31
click at [1086, 18] on div "Project fetching failed" at bounding box center [905, 15] width 395 height 31
click at [558, 18] on link "2" at bounding box center [556, 21] width 18 height 18
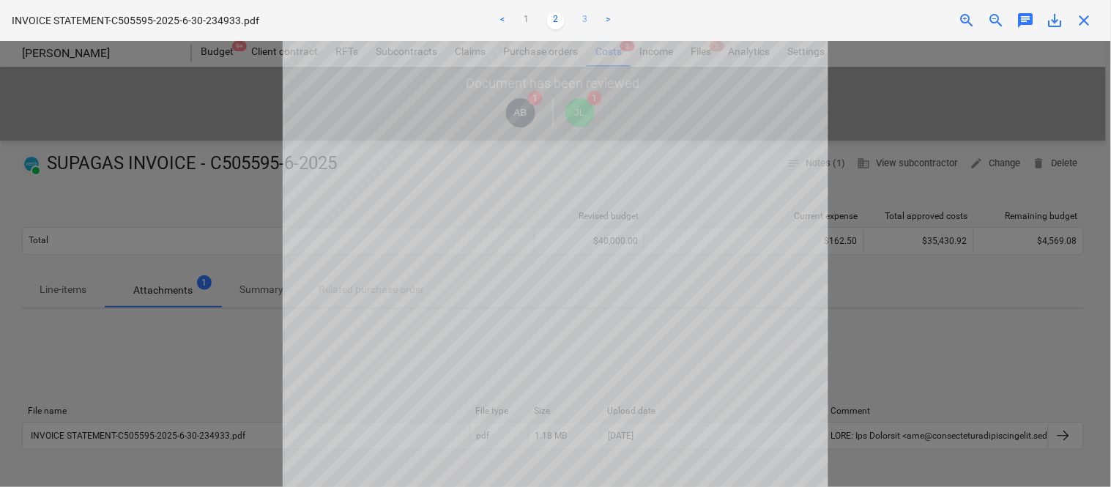
click at [584, 19] on link "3" at bounding box center [585, 21] width 18 height 18
click at [1087, 12] on div "Project fetching failed" at bounding box center [905, 15] width 395 height 31
click at [1088, 16] on div "Project fetching failed" at bounding box center [905, 15] width 395 height 31
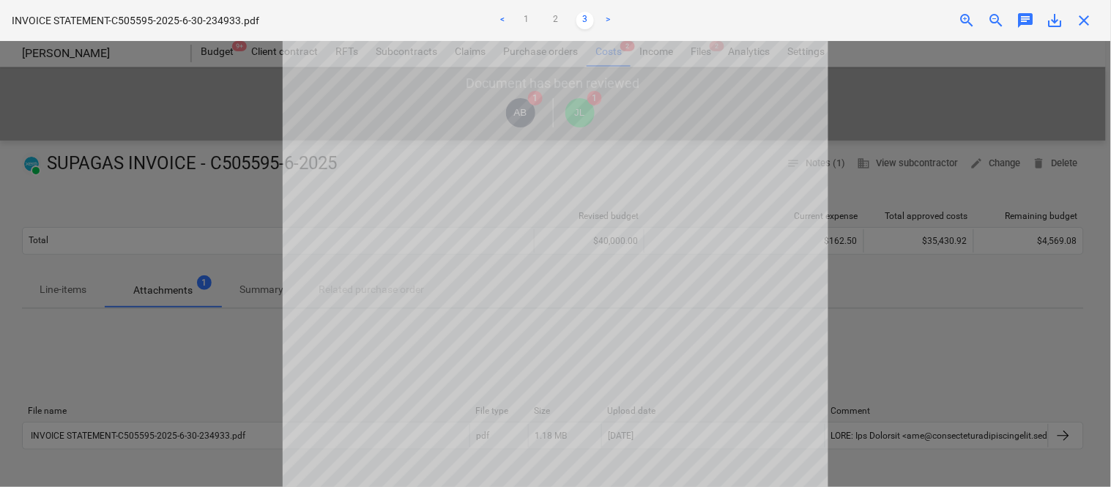
click at [1088, 16] on div "Project fetching failed" at bounding box center [905, 15] width 395 height 31
click at [1085, 18] on div "Project fetching failed" at bounding box center [905, 15] width 395 height 31
